Goal: Book appointment/travel/reservation

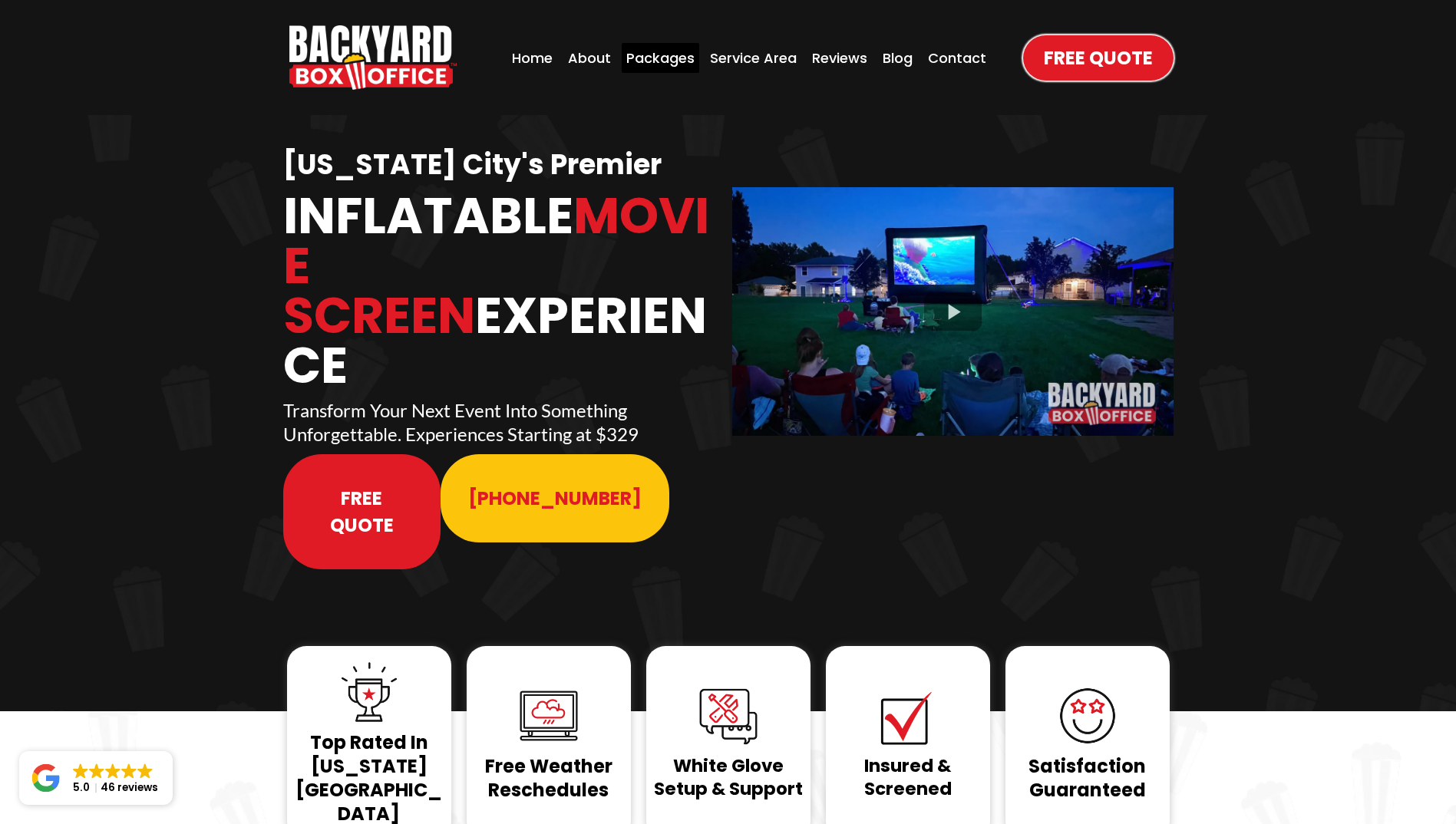
click at [649, 55] on div "Packages" at bounding box center [660, 58] width 78 height 30
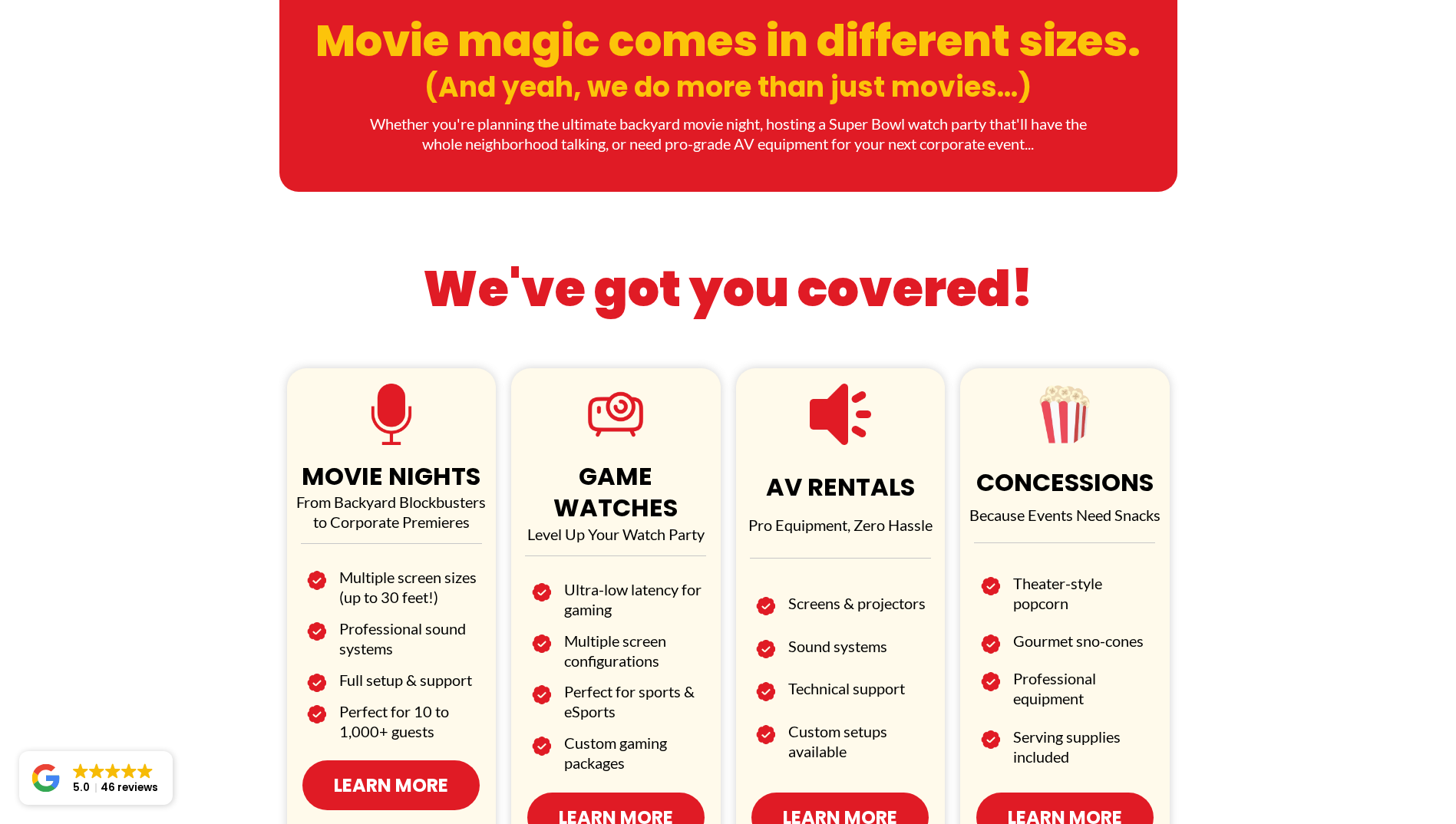
scroll to position [614, 0]
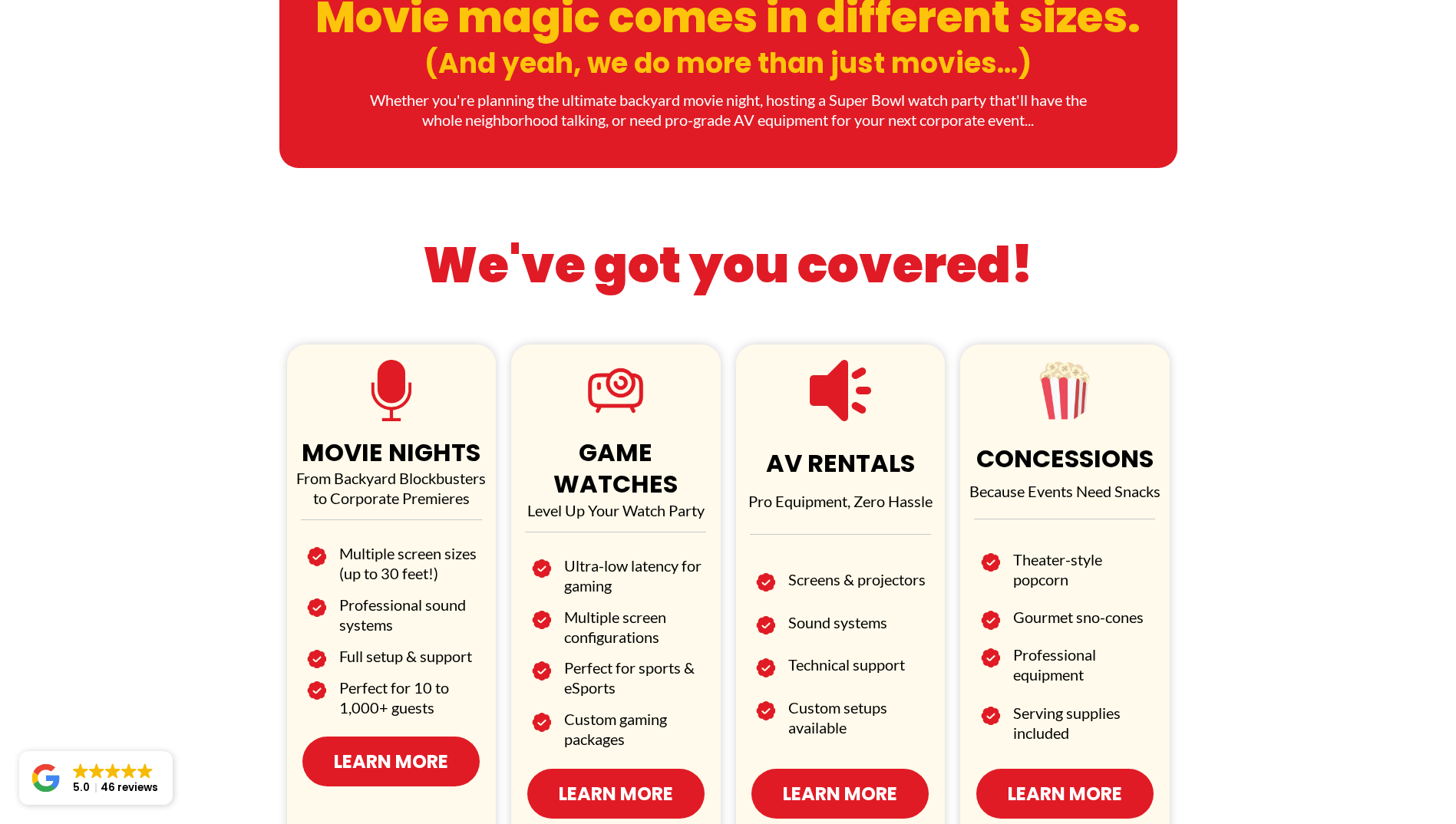
click at [351, 763] on span "Learn More" at bounding box center [391, 761] width 115 height 26
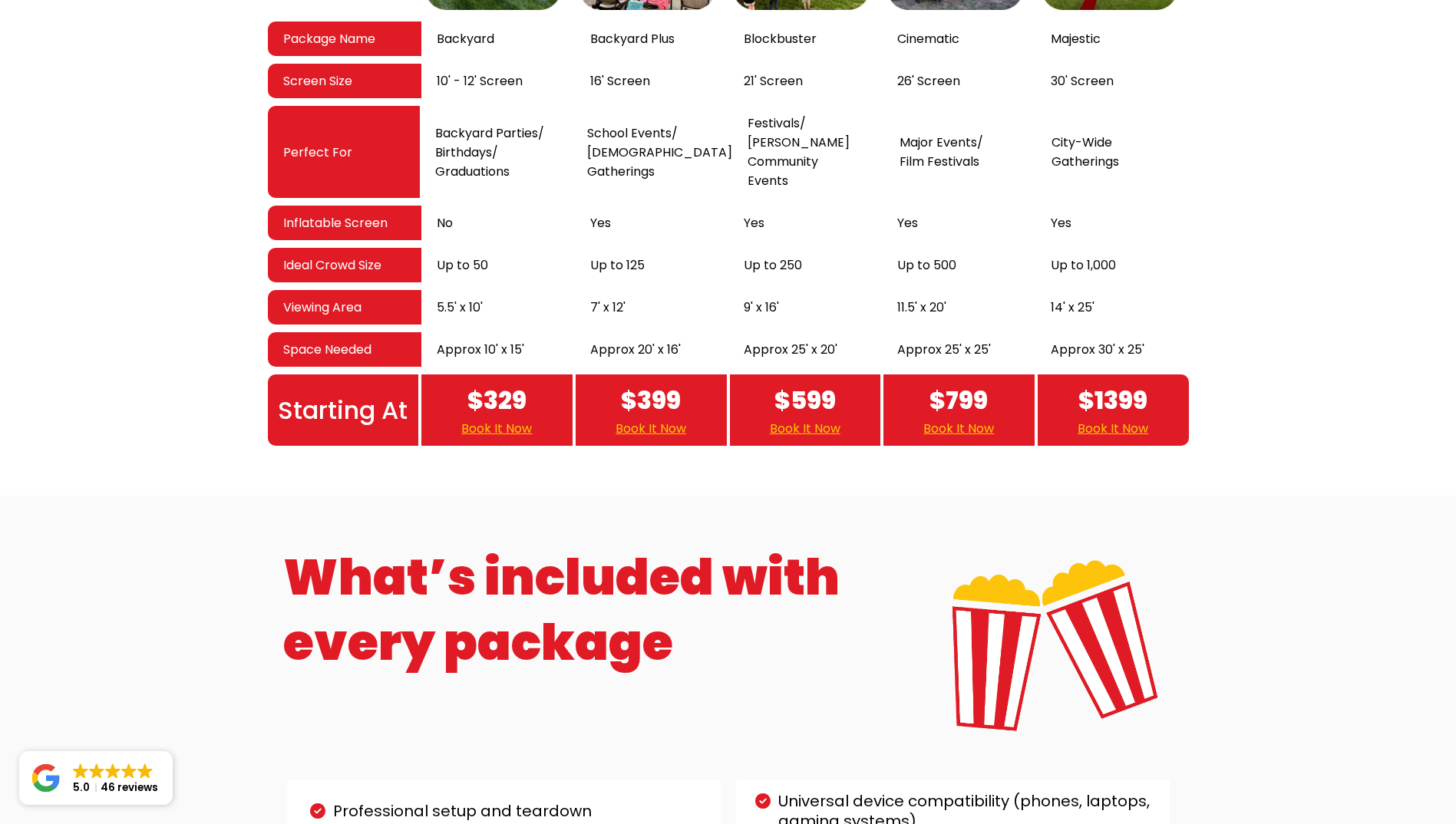
scroll to position [2763, 0]
